Goal: Communication & Community: Connect with others

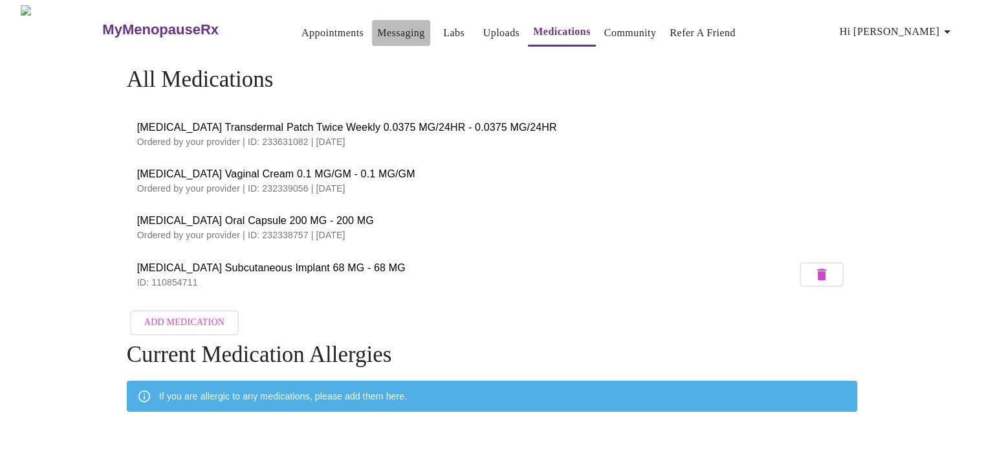
click at [394, 32] on link "Messaging" at bounding box center [400, 33] width 47 height 18
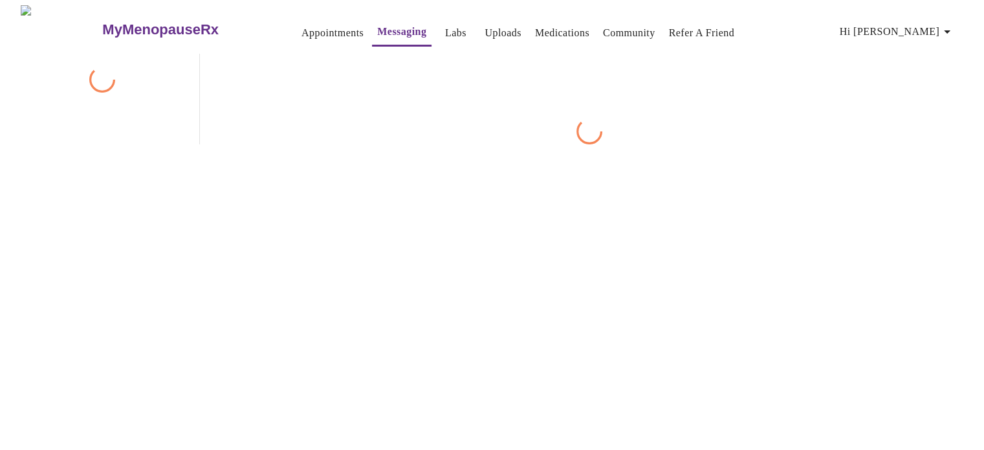
scroll to position [49, 0]
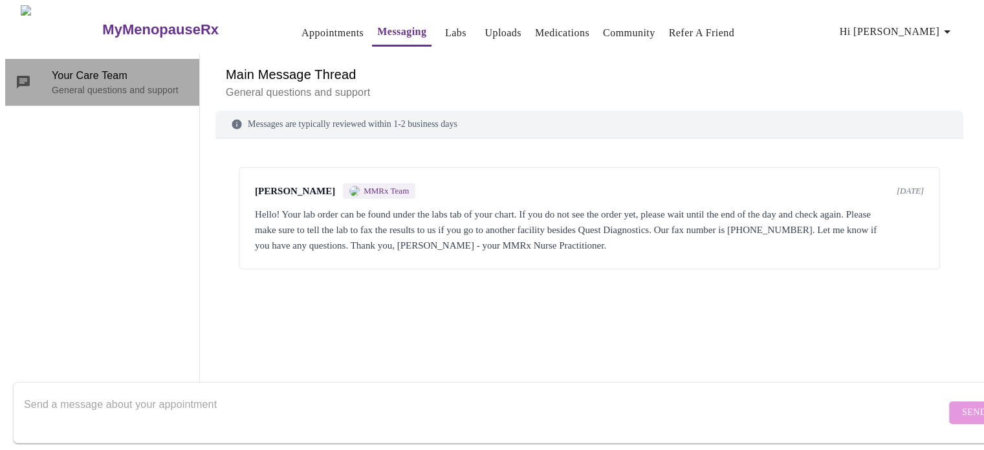
click at [132, 68] on span "Your Care Team" at bounding box center [120, 76] width 137 height 16
